Goal: Task Accomplishment & Management: Manage account settings

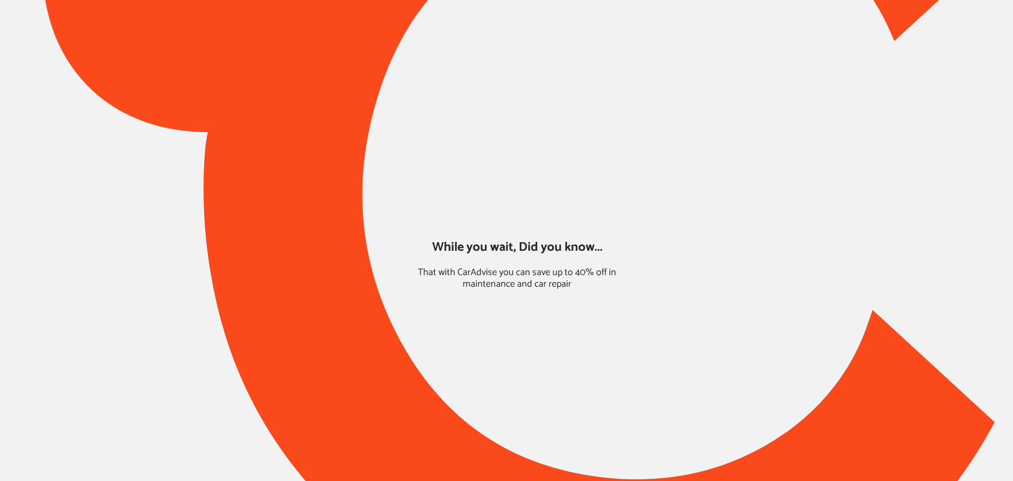
type input "*****"
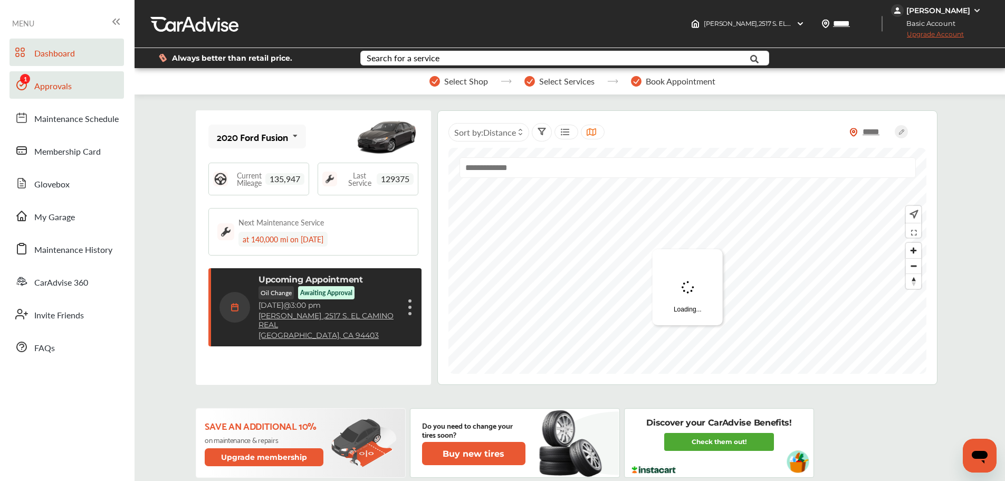
drag, startPoint x: 40, startPoint y: 77, endPoint x: 58, endPoint y: 81, distance: 18.4
click at [40, 77] on link "Approvals" at bounding box center [66, 84] width 115 height 27
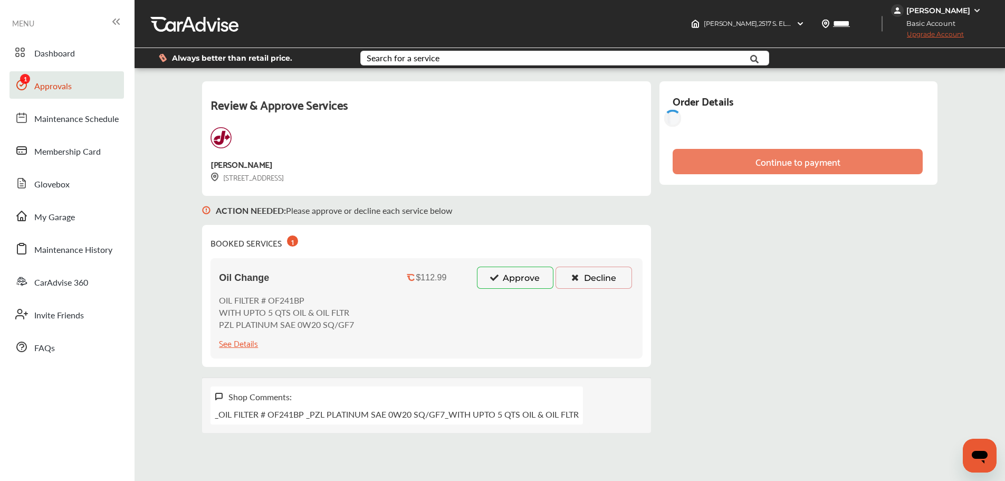
click at [514, 283] on button "Approve" at bounding box center [515, 277] width 77 height 22
